Goal: Transaction & Acquisition: Purchase product/service

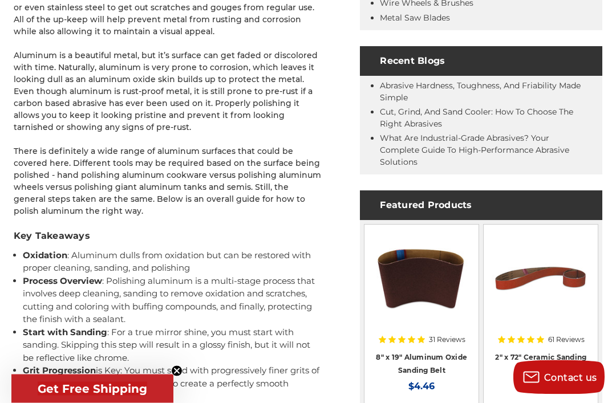
scroll to position [543, 0]
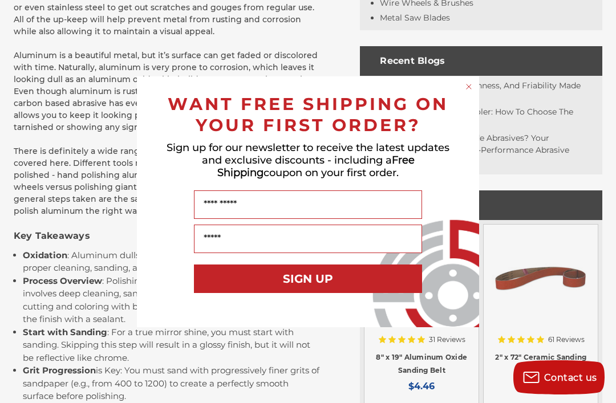
click at [472, 92] on circle "Close dialog" at bounding box center [469, 86] width 11 height 11
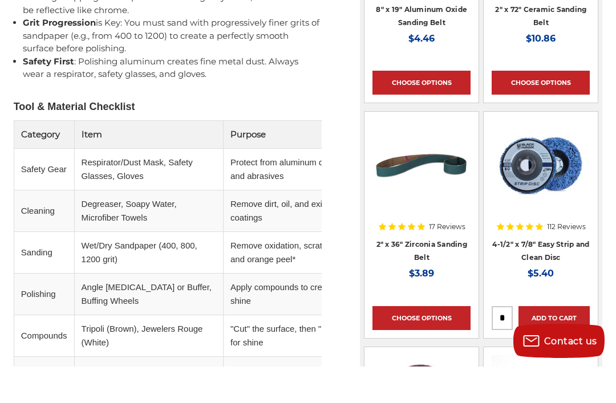
scroll to position [891, 0]
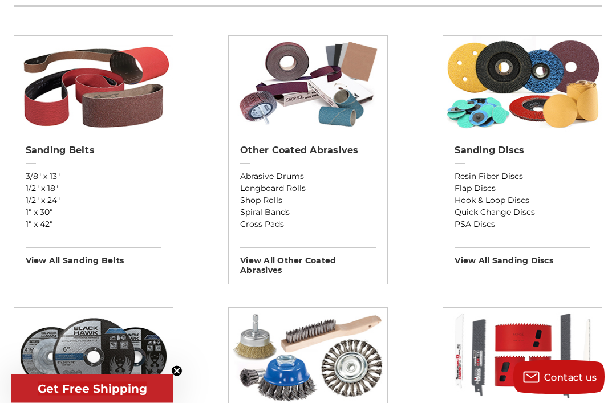
scroll to position [401, 0]
click at [521, 202] on link "Hook & Loop Discs" at bounding box center [522, 200] width 136 height 12
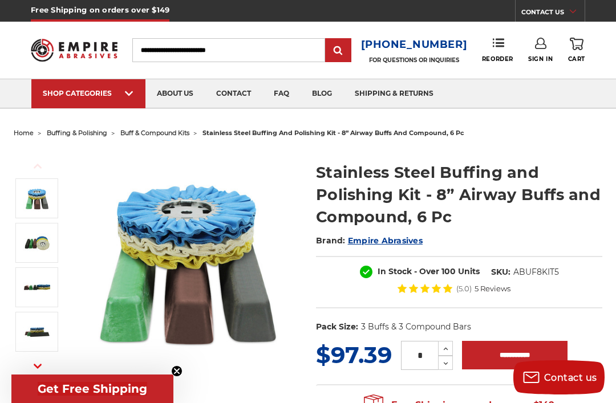
click at [217, 48] on input "Search" at bounding box center [228, 50] width 193 height 24
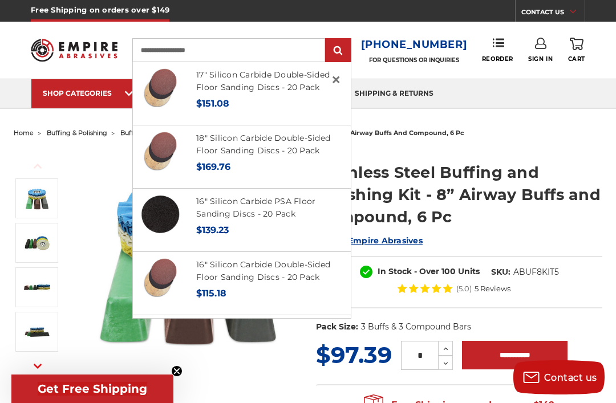
type input "**********"
click at [342, 51] on input "submit" at bounding box center [338, 50] width 23 height 23
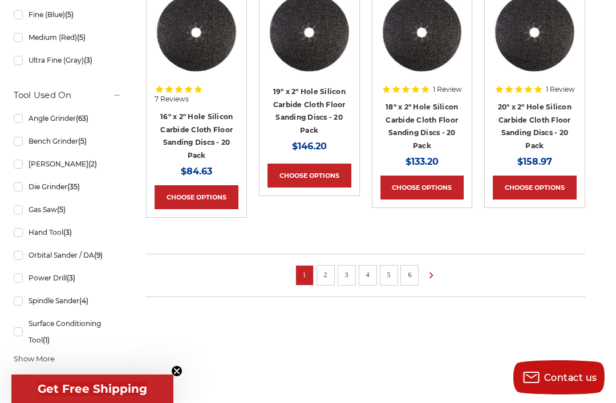
scroll to position [860, 0]
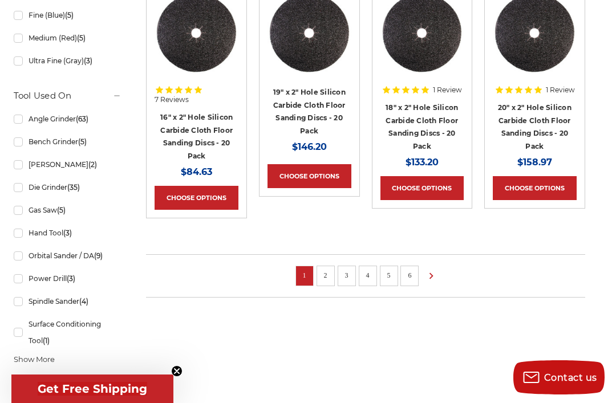
click at [18, 266] on link "Orbital Sander / DA (9)" at bounding box center [68, 256] width 108 height 20
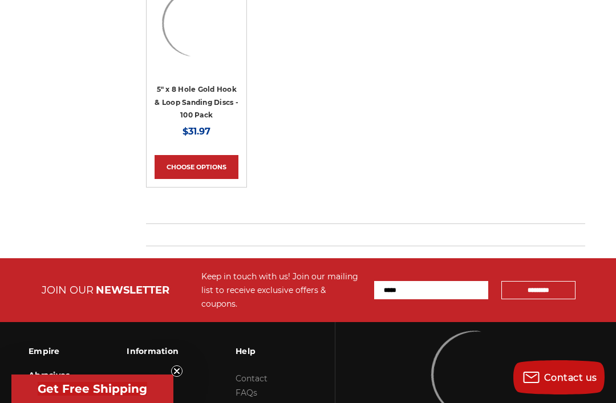
scroll to position [40, 0]
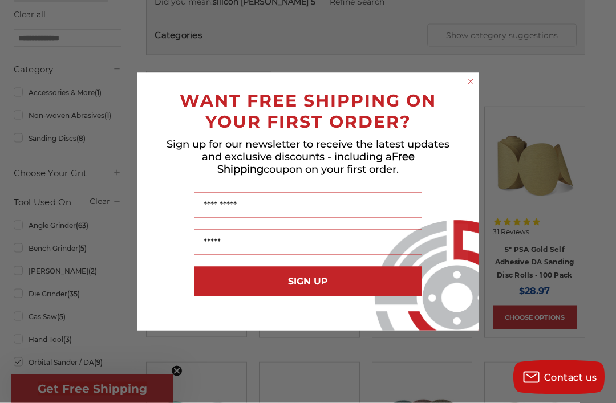
click at [472, 87] on circle "Close dialog" at bounding box center [470, 81] width 11 height 11
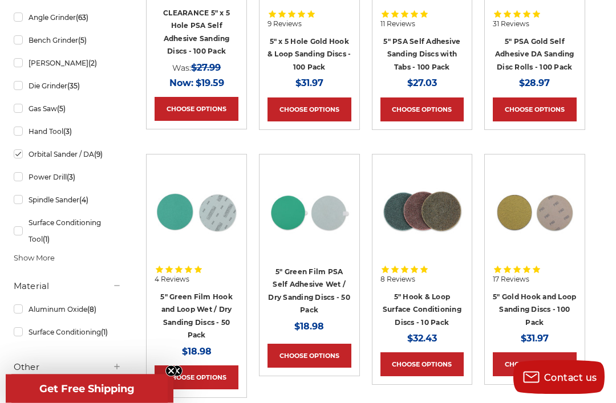
scroll to position [425, 0]
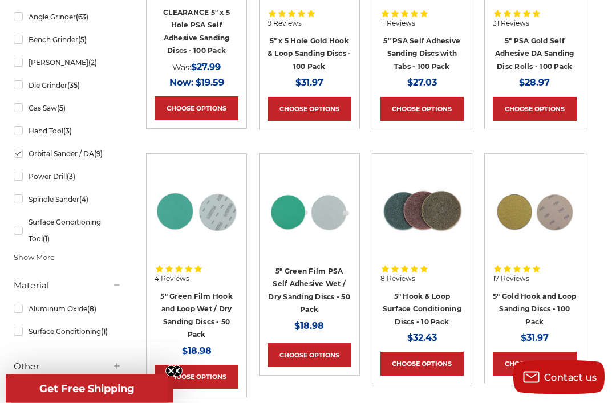
click at [205, 310] on link "5" Green Film Hook and Loop Wet / Dry Sanding Discs - 50 Pack" at bounding box center [196, 316] width 72 height 47
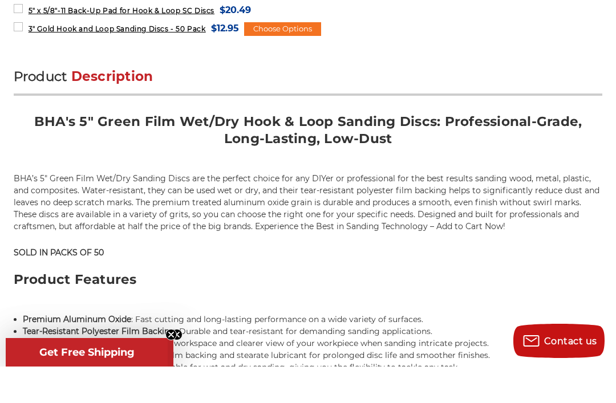
scroll to position [670, 0]
